Goal: Check status

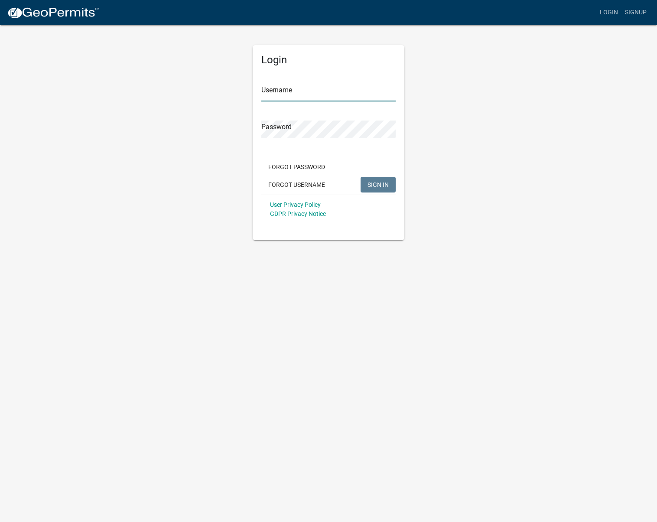
type input "[EMAIL_ADDRESS][DOMAIN_NAME]"
click at [381, 185] on span "SIGN IN" at bounding box center [377, 184] width 21 height 7
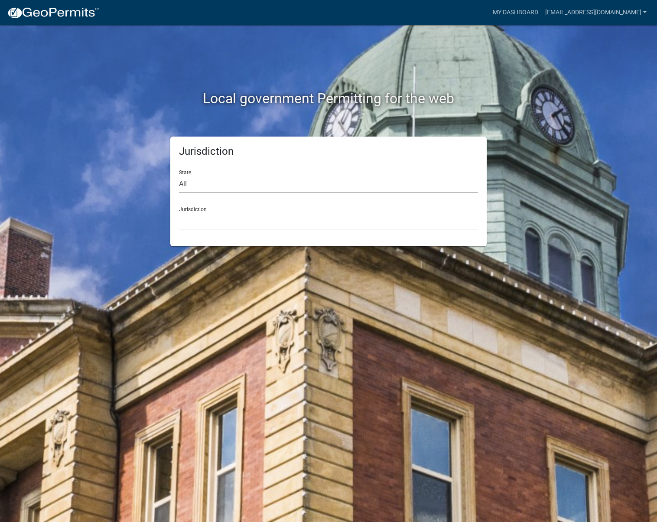
click at [201, 184] on select "All [US_STATE] [US_STATE] [US_STATE] [US_STATE] [US_STATE] [US_STATE] [US_STATE…" at bounding box center [328, 184] width 299 height 18
select select "[US_STATE]"
click at [179, 175] on select "All [US_STATE] [US_STATE] [US_STATE] [US_STATE] [US_STATE] [US_STATE] [US_STATE…" at bounding box center [328, 184] width 299 height 18
click at [538, 11] on link "My Dashboard" at bounding box center [515, 12] width 52 height 16
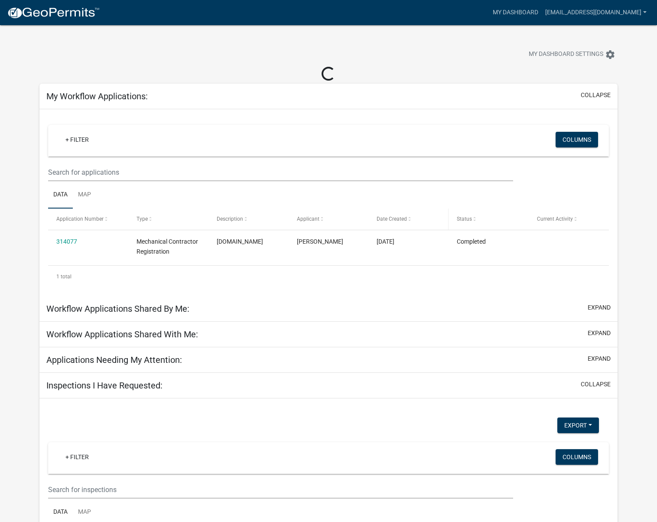
scroll to position [1, 0]
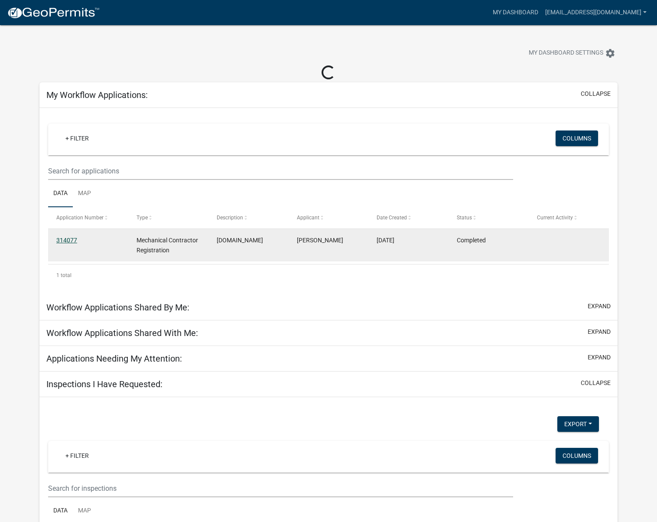
click at [63, 241] on datatable-body-cell "314077" at bounding box center [88, 245] width 80 height 32
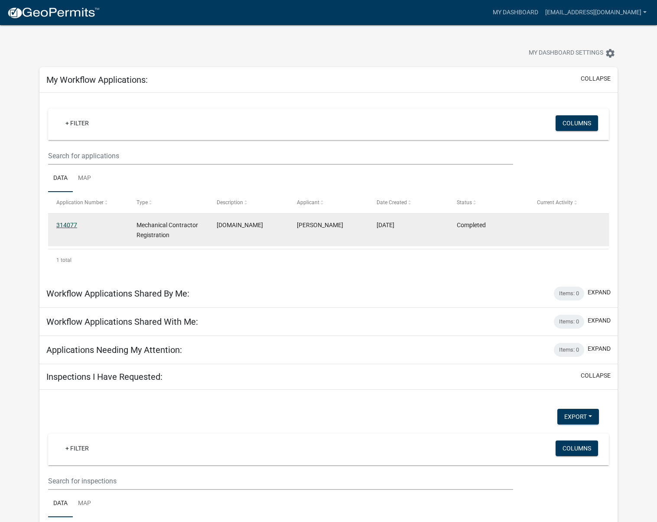
click at [68, 225] on link "314077" at bounding box center [66, 224] width 21 height 7
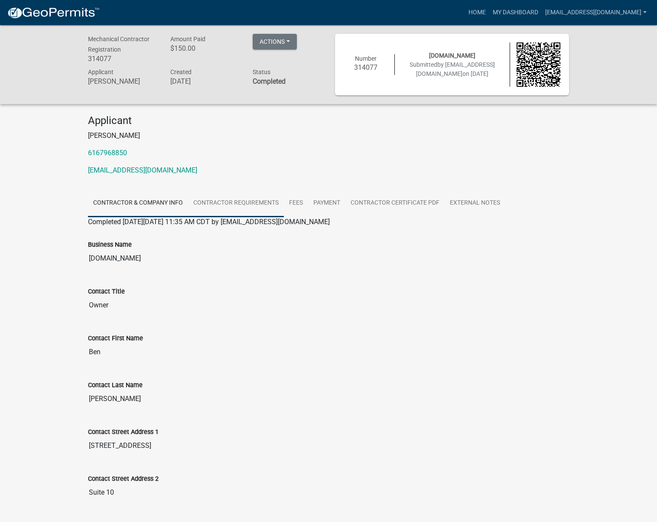
click at [221, 200] on link "Contractor Requirements" at bounding box center [236, 203] width 96 height 28
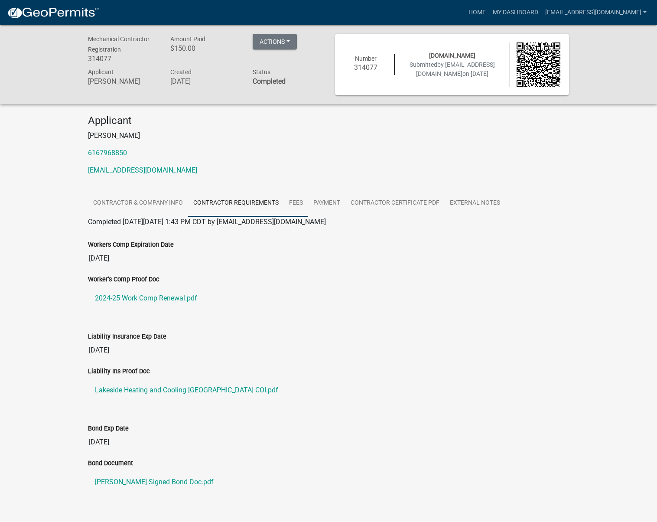
click at [290, 202] on link "Fees" at bounding box center [296, 203] width 24 height 28
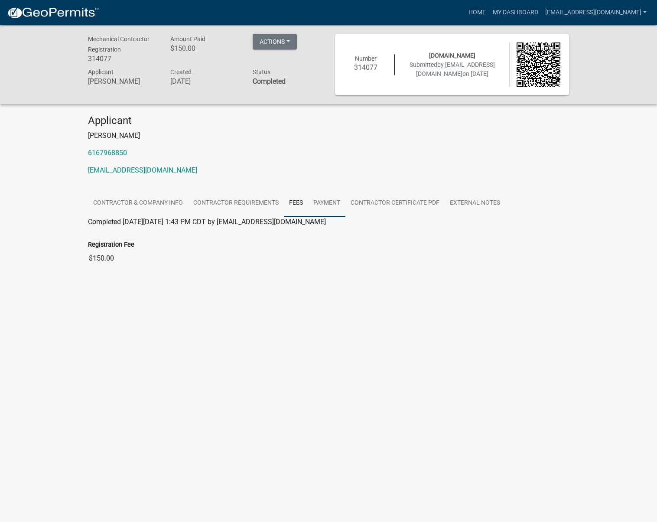
click at [322, 201] on link "Payment" at bounding box center [326, 203] width 37 height 28
